Goal: Check status: Check status

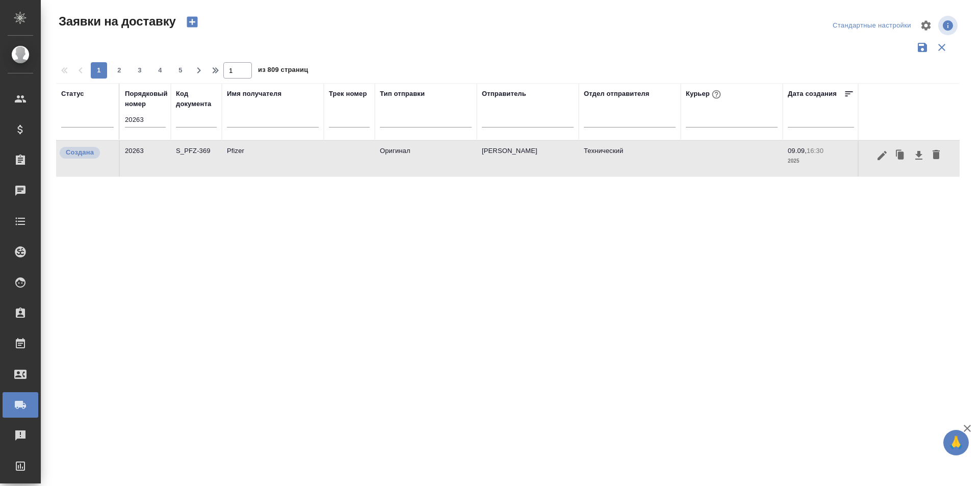
click at [159, 123] on input "20263" at bounding box center [145, 120] width 41 height 14
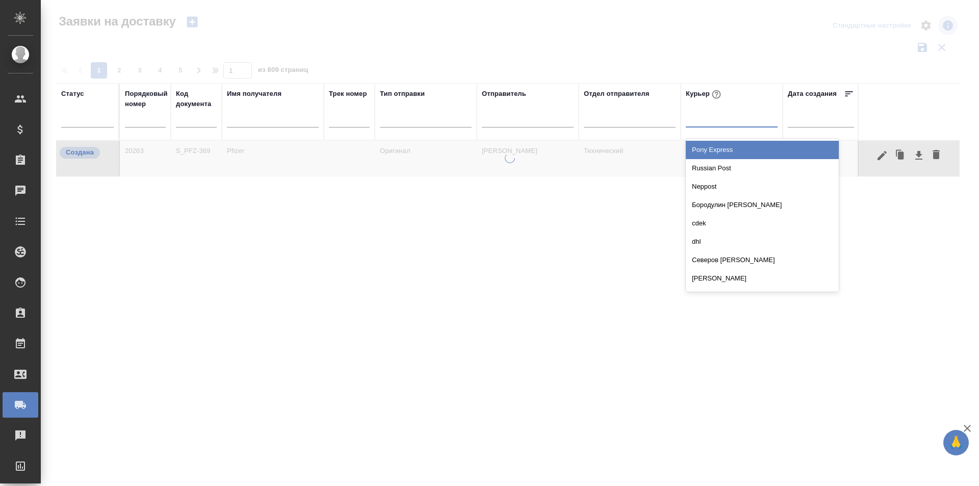
click at [720, 122] on div at bounding box center [732, 117] width 92 height 15
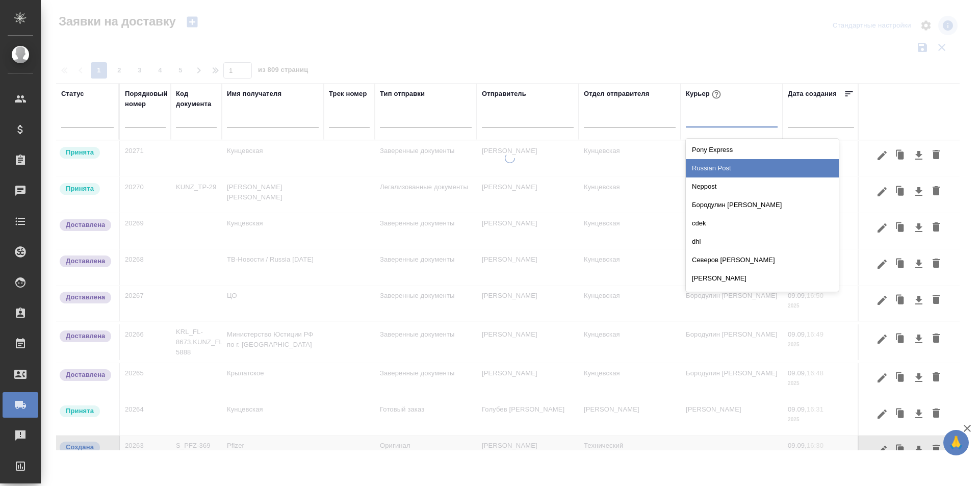
click at [727, 164] on div "Russian Post" at bounding box center [762, 168] width 153 height 18
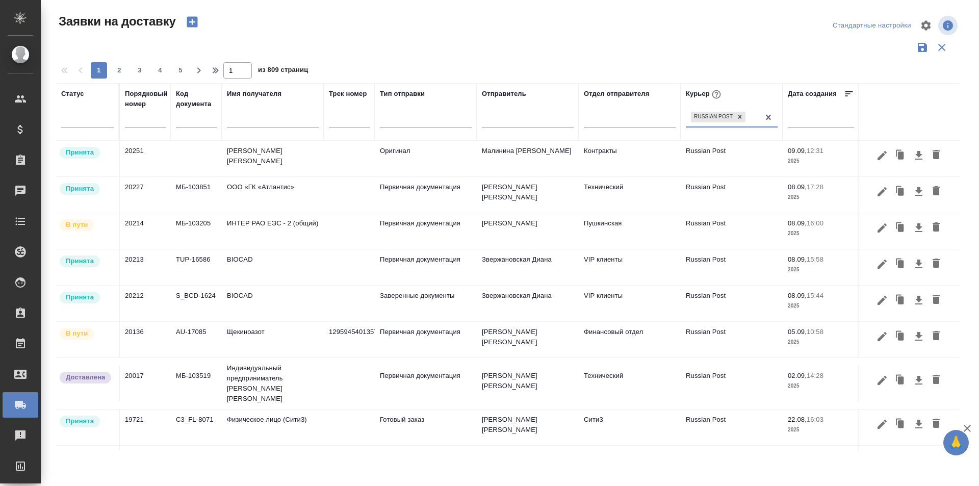
click at [103, 127] on div at bounding box center [87, 121] width 53 height 27
click at [102, 127] on div at bounding box center [87, 121] width 53 height 27
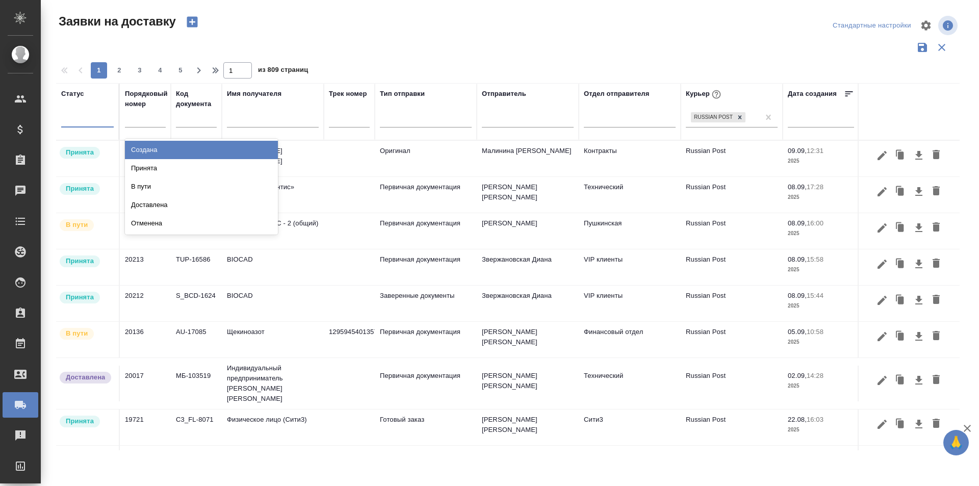
click at [102, 124] on div at bounding box center [87, 117] width 53 height 15
click at [134, 151] on div "Создана" at bounding box center [201, 150] width 153 height 18
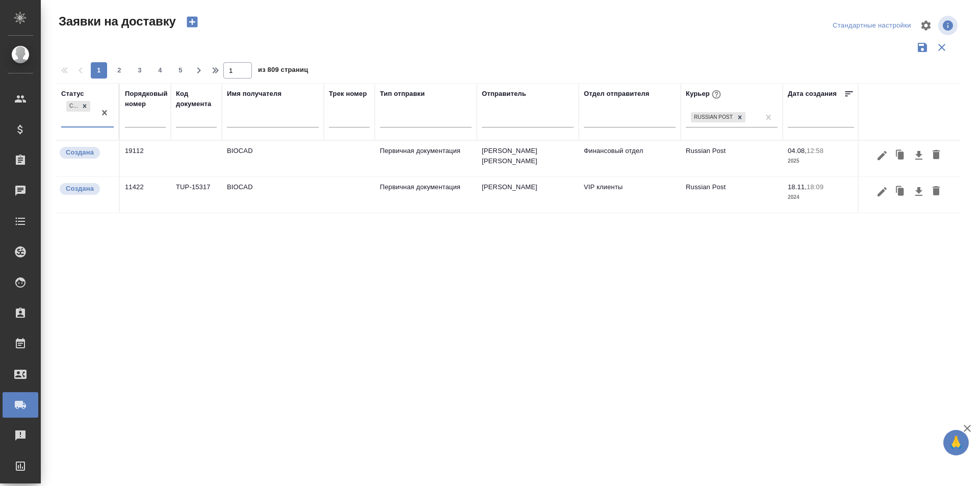
click at [98, 125] on div at bounding box center [104, 113] width 18 height 28
click at [140, 151] on div "Принята" at bounding box center [201, 150] width 153 height 18
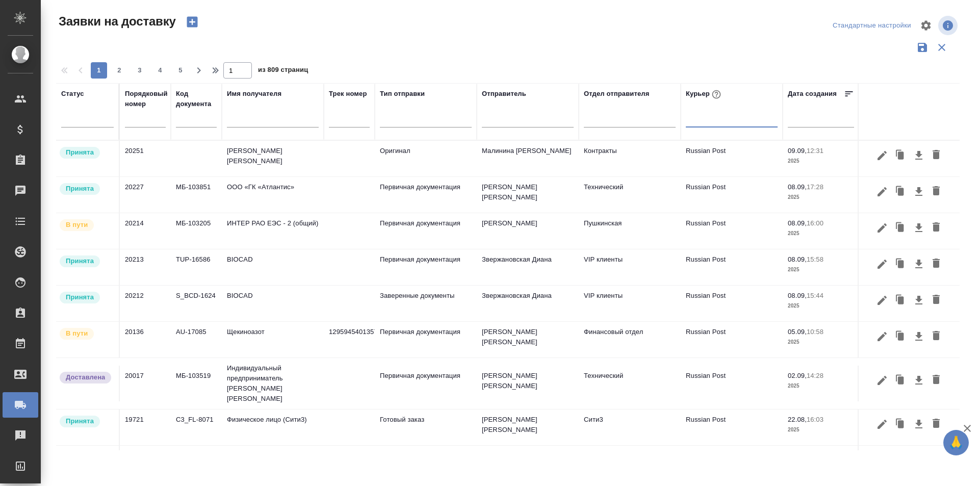
click at [265, 121] on input "text" at bounding box center [273, 120] width 92 height 13
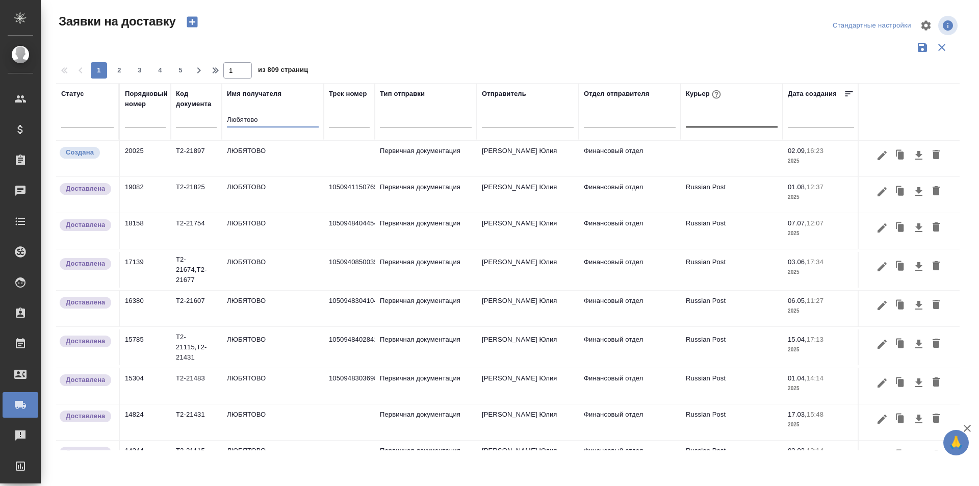
type input "Любятово"
click at [876, 158] on icon "button" at bounding box center [882, 155] width 12 height 12
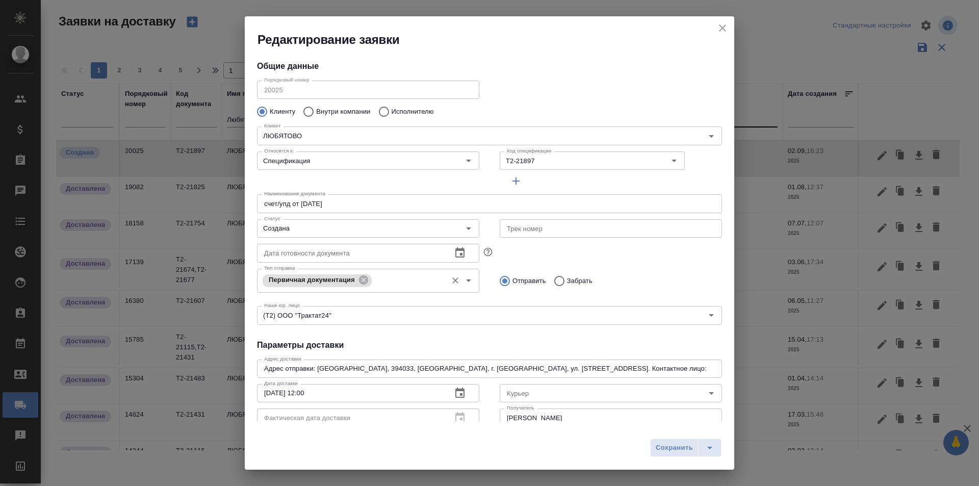
type input "[PERSON_NAME]"
type input "89611816919"
click at [340, 233] on input "Создана" at bounding box center [351, 228] width 182 height 12
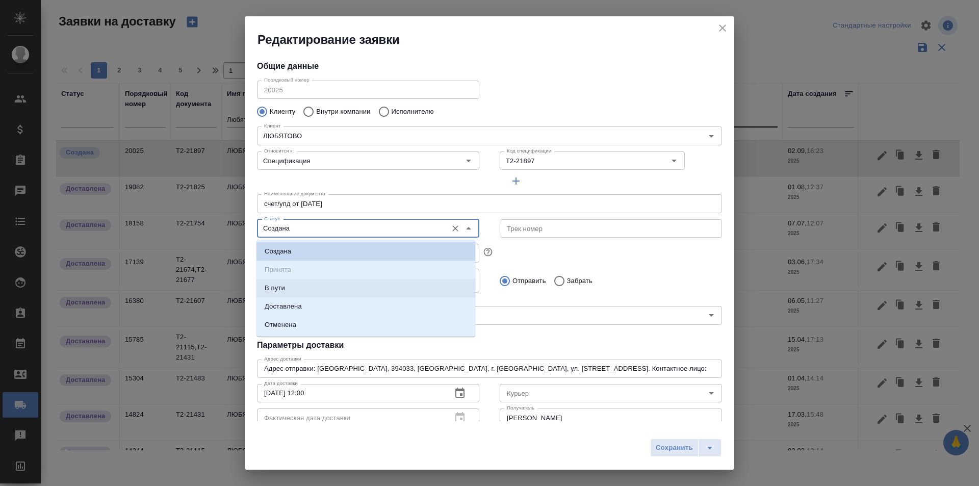
click at [326, 288] on li "В пути" at bounding box center [366, 288] width 219 height 18
type input "В пути"
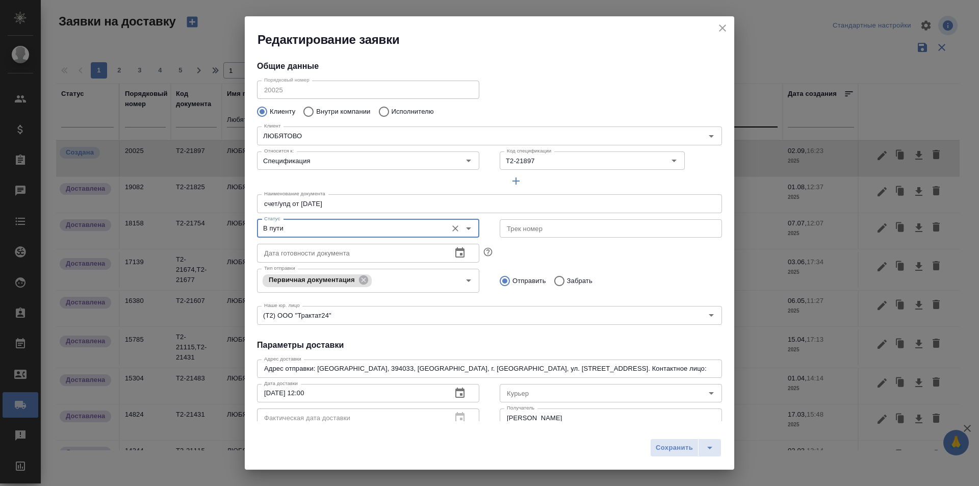
click at [542, 226] on input "text" at bounding box center [611, 228] width 222 height 18
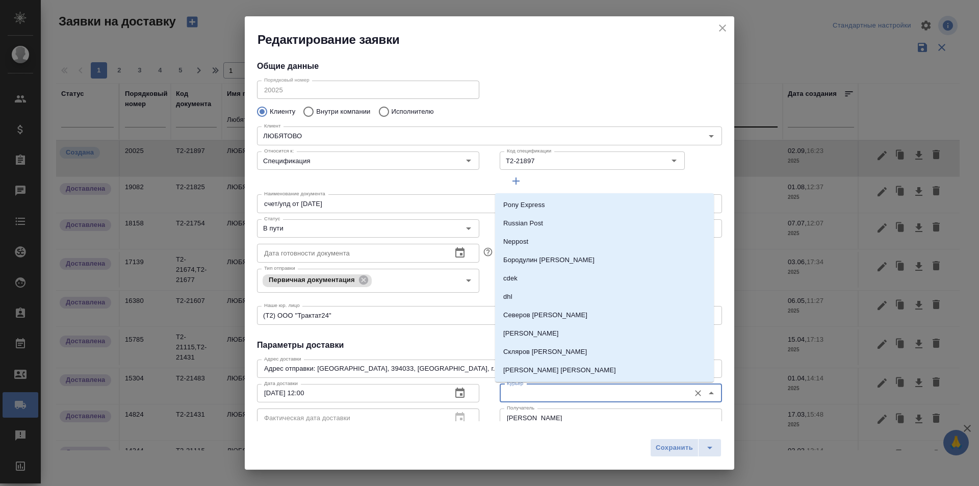
click at [543, 398] on input "Курьер" at bounding box center [594, 393] width 182 height 12
click at [546, 224] on li "Russian Post" at bounding box center [604, 223] width 219 height 18
type input "Russian Post"
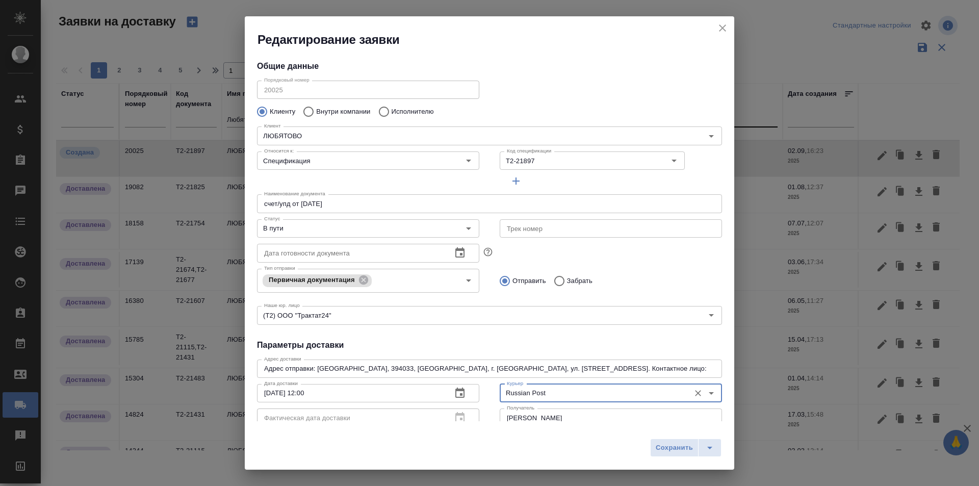
click at [546, 228] on input "text" at bounding box center [611, 228] width 222 height 18
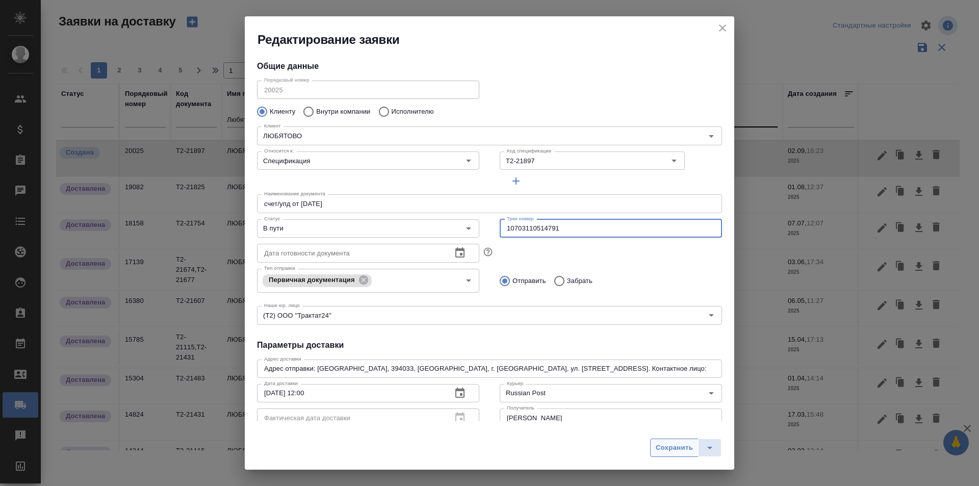
type input "10703110514791"
click at [666, 442] on span "Сохранить" at bounding box center [674, 448] width 37 height 12
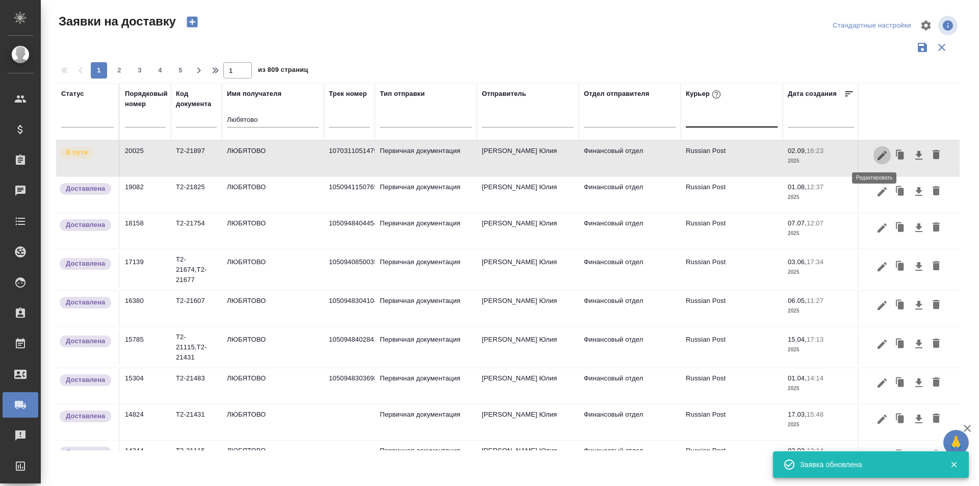
click at [876, 159] on icon "button" at bounding box center [882, 155] width 12 height 12
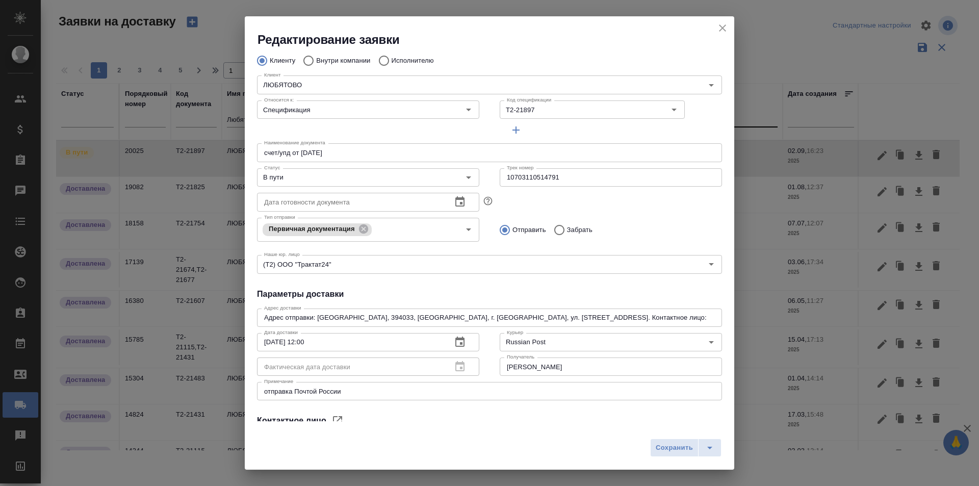
scroll to position [139, 0]
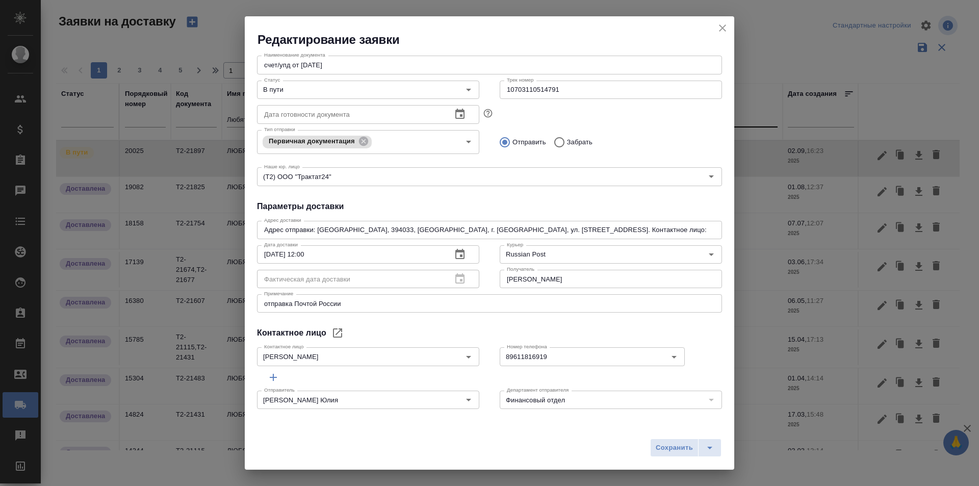
click at [719, 31] on icon "close" at bounding box center [722, 28] width 12 height 12
